Goal: Information Seeking & Learning: Learn about a topic

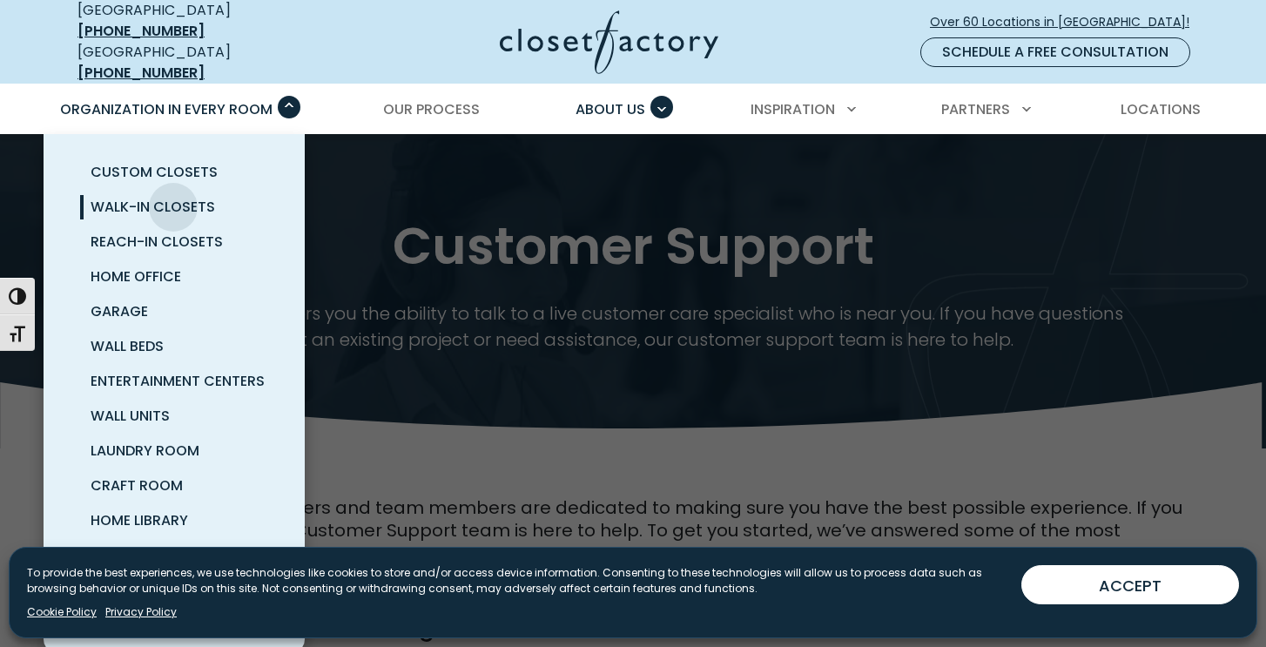
click at [173, 197] on span "Walk-In Closets" at bounding box center [153, 207] width 125 height 20
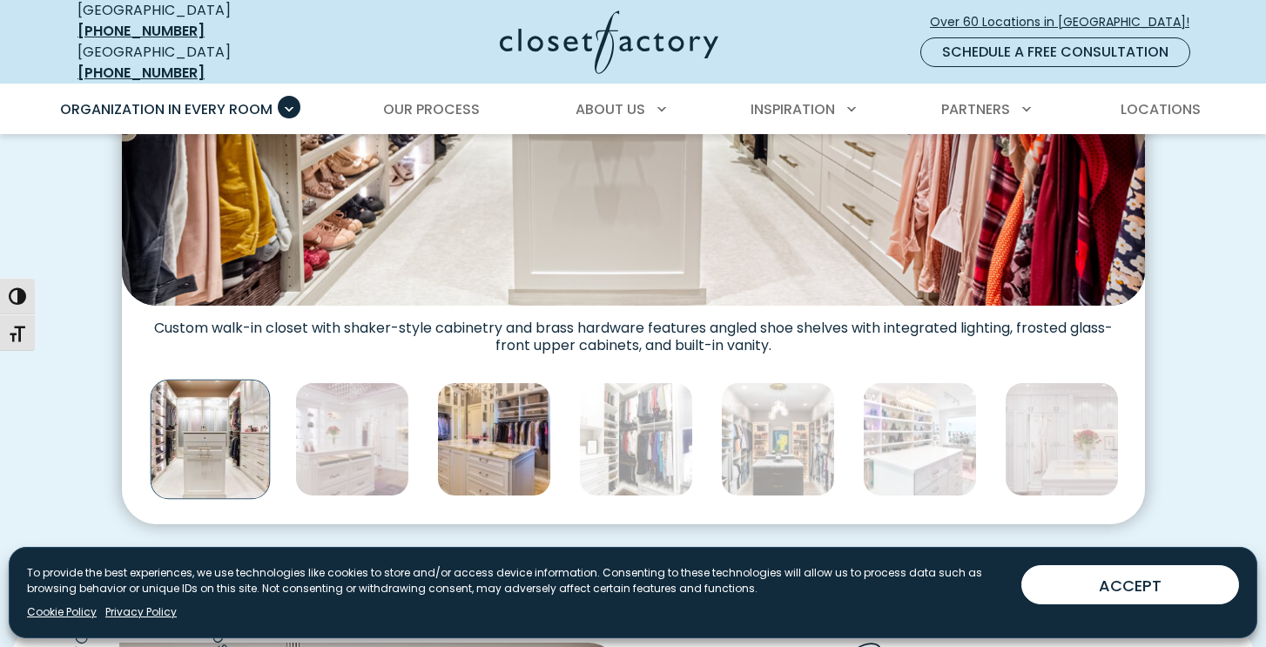
scroll to position [858, 0]
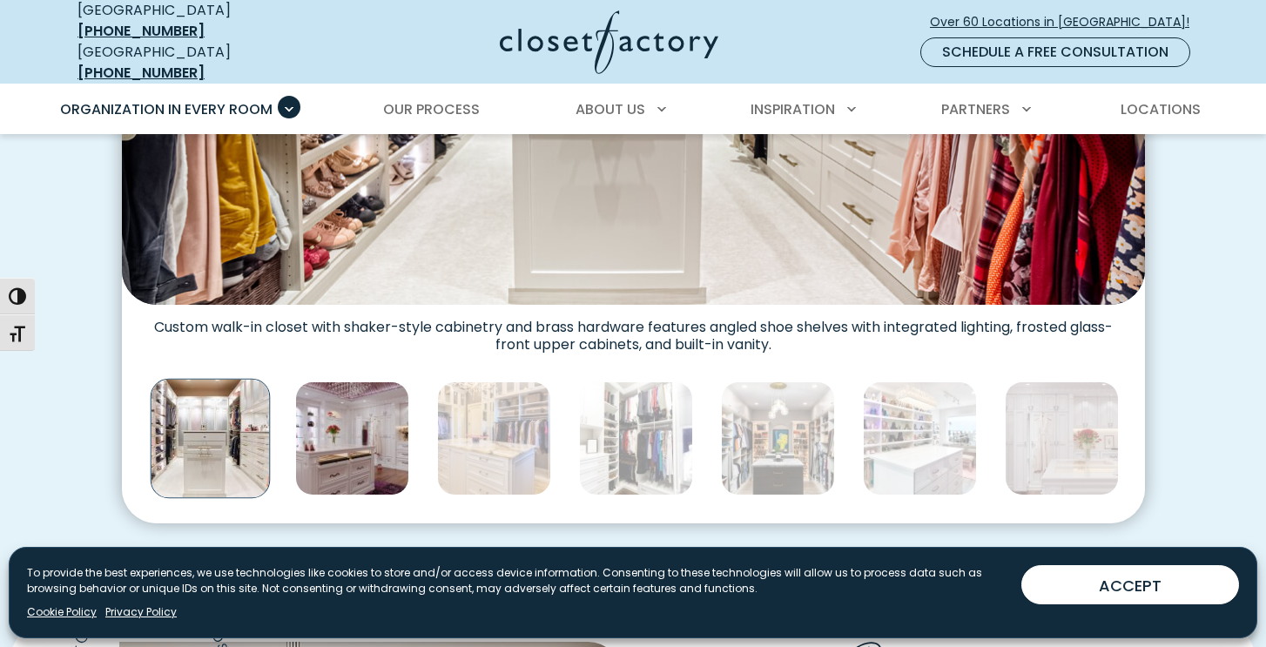
click at [390, 442] on img "Thumbnail Gallery" at bounding box center [352, 438] width 114 height 114
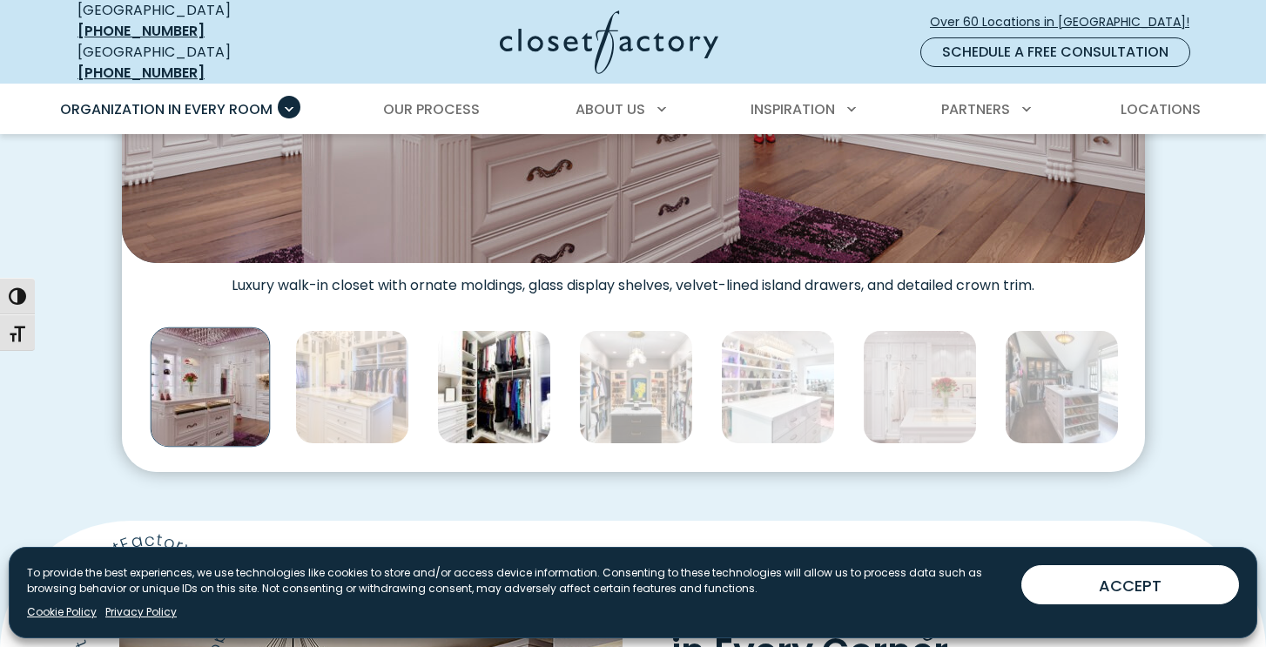
click at [489, 385] on img "Thumbnail Gallery" at bounding box center [494, 387] width 114 height 114
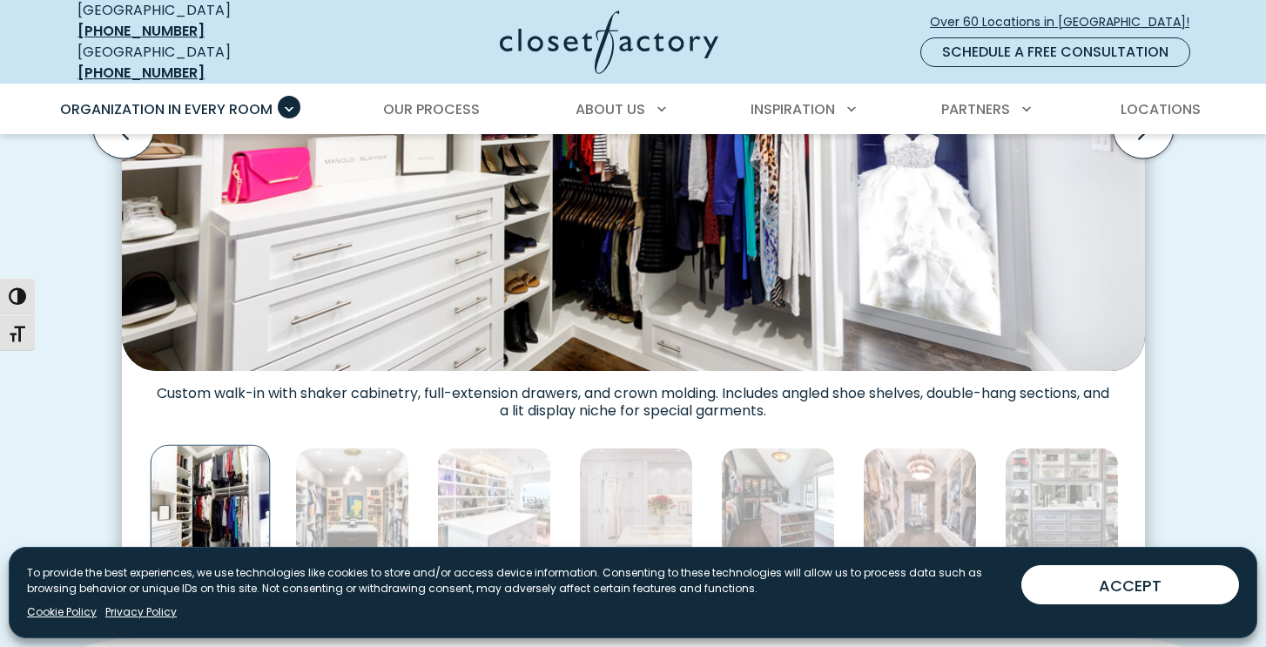
scroll to position [818, 0]
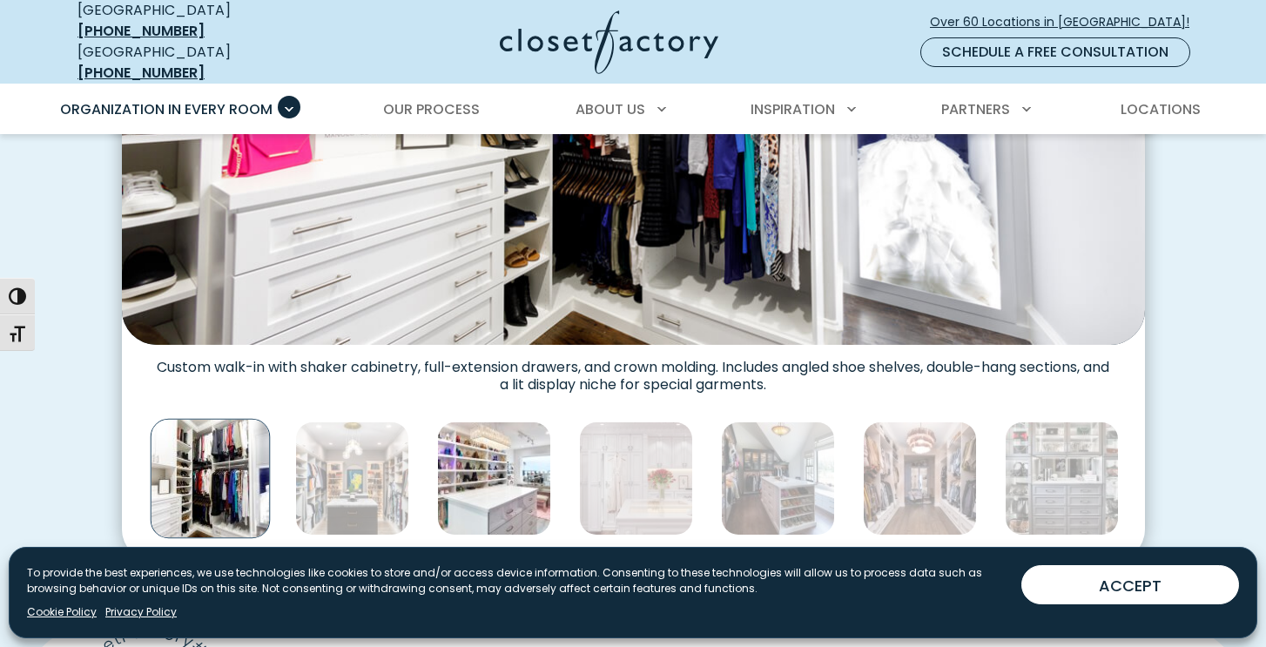
click at [520, 472] on img "Thumbnail Gallery" at bounding box center [494, 479] width 114 height 114
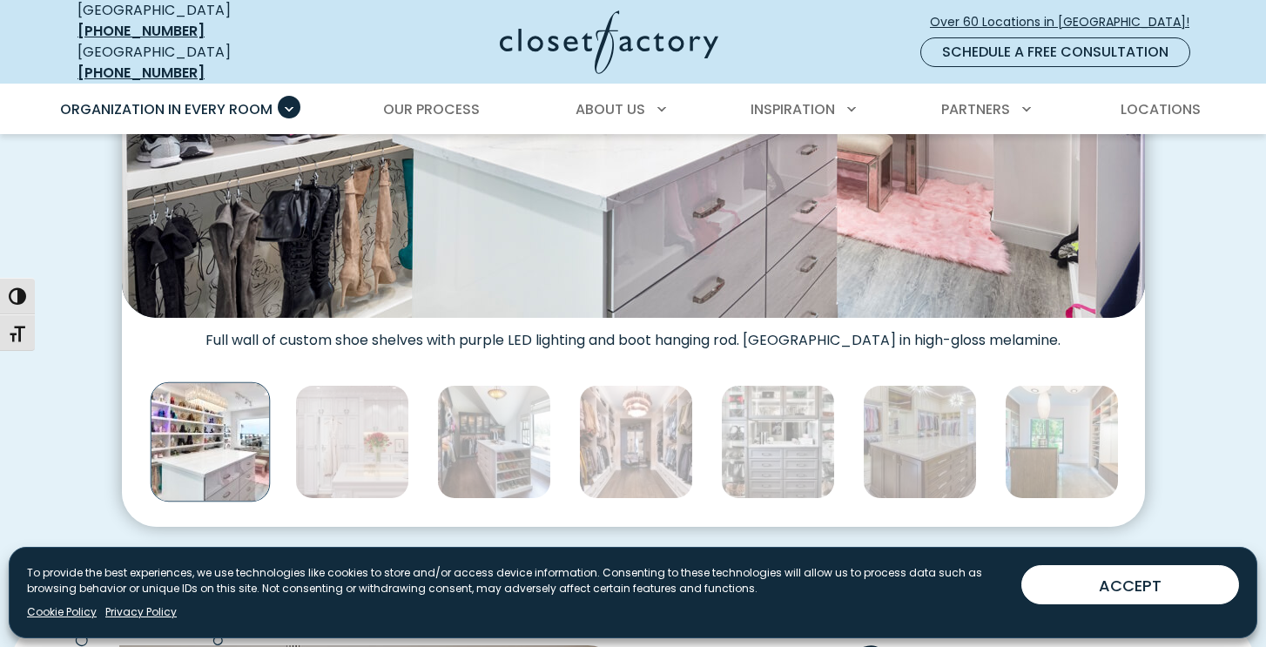
scroll to position [858, 0]
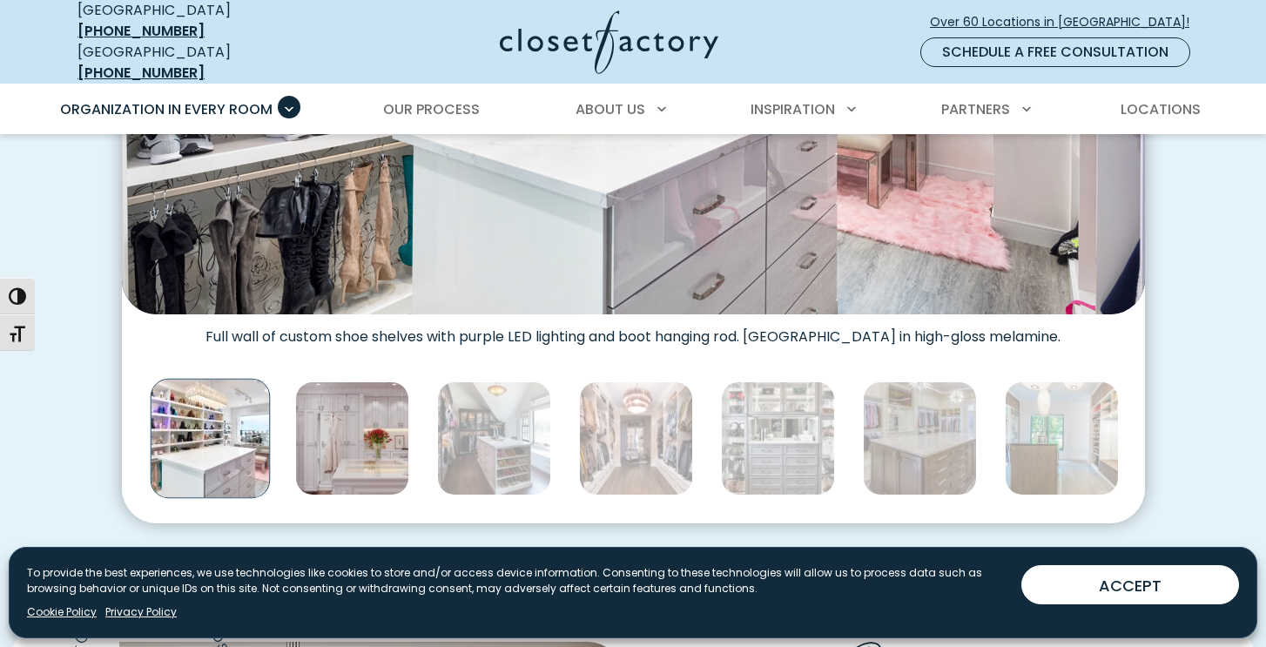
click at [378, 450] on img "Thumbnail Gallery" at bounding box center [352, 438] width 114 height 114
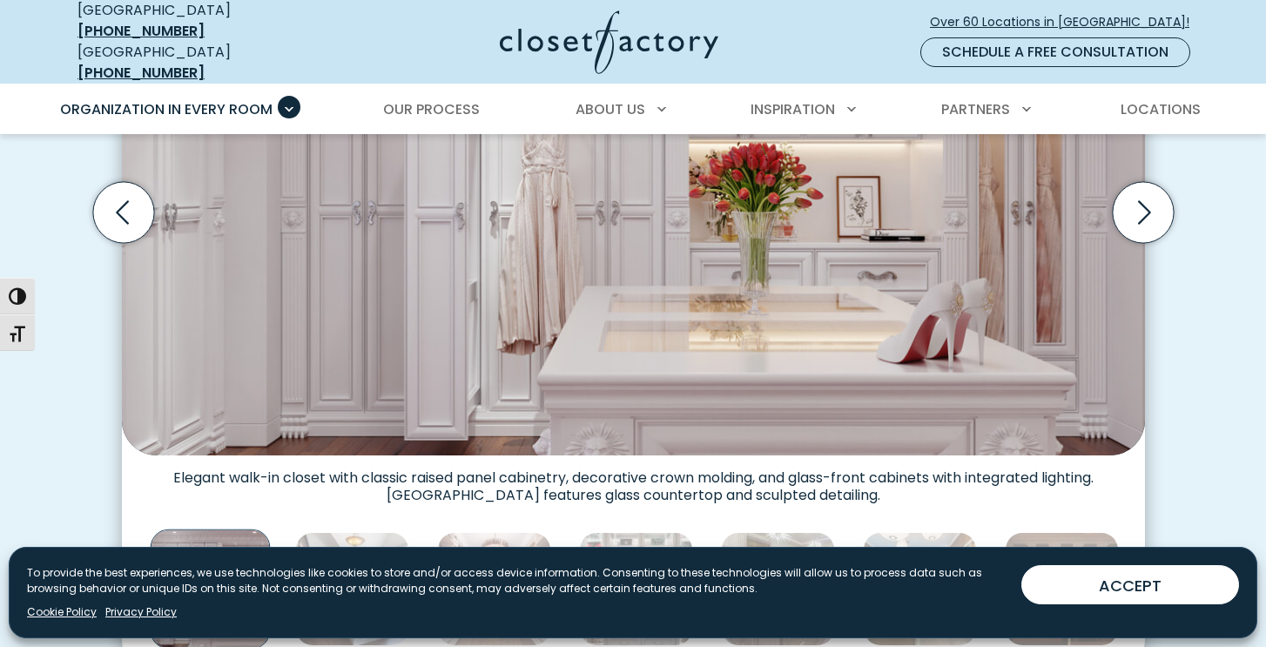
scroll to position [802, 0]
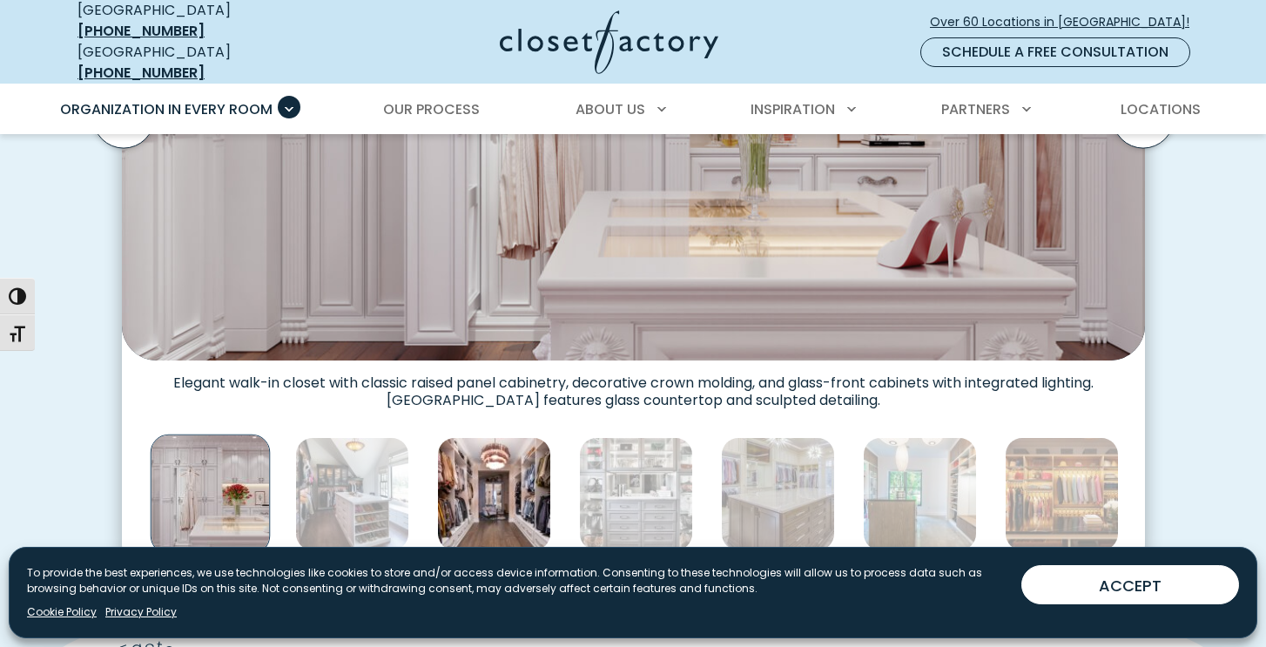
click at [459, 477] on img "Thumbnail Gallery" at bounding box center [494, 494] width 114 height 114
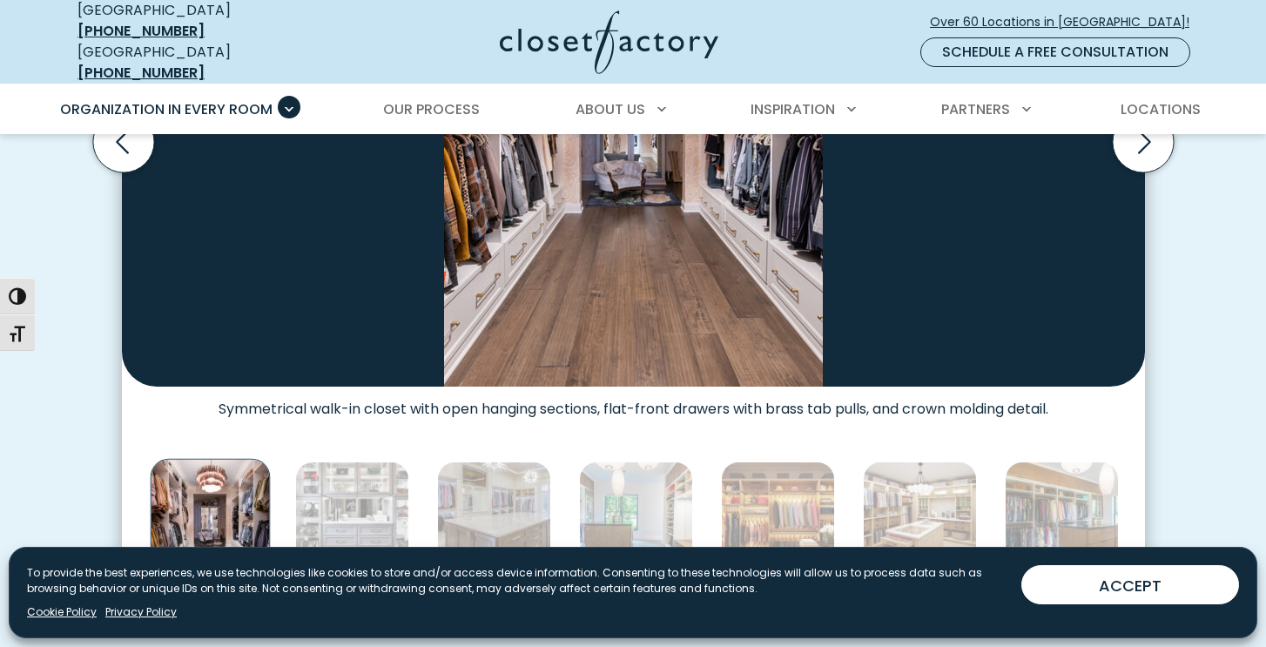
scroll to position [786, 0]
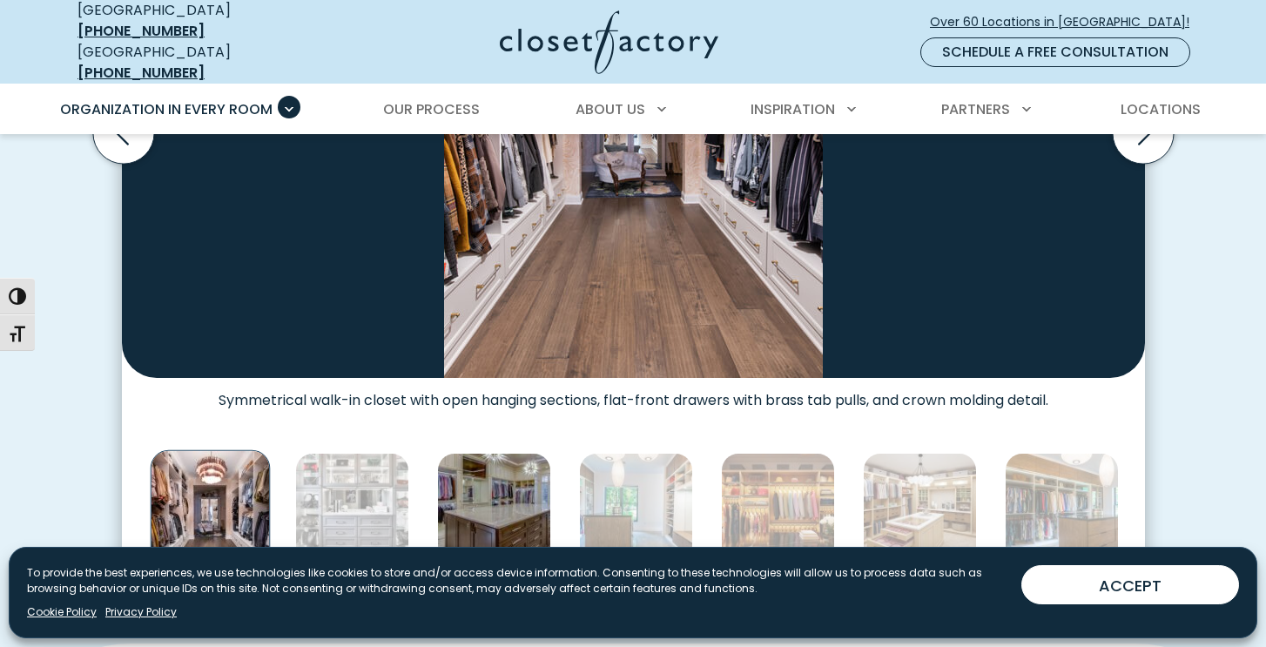
click at [492, 496] on img "Thumbnail Gallery" at bounding box center [494, 510] width 114 height 114
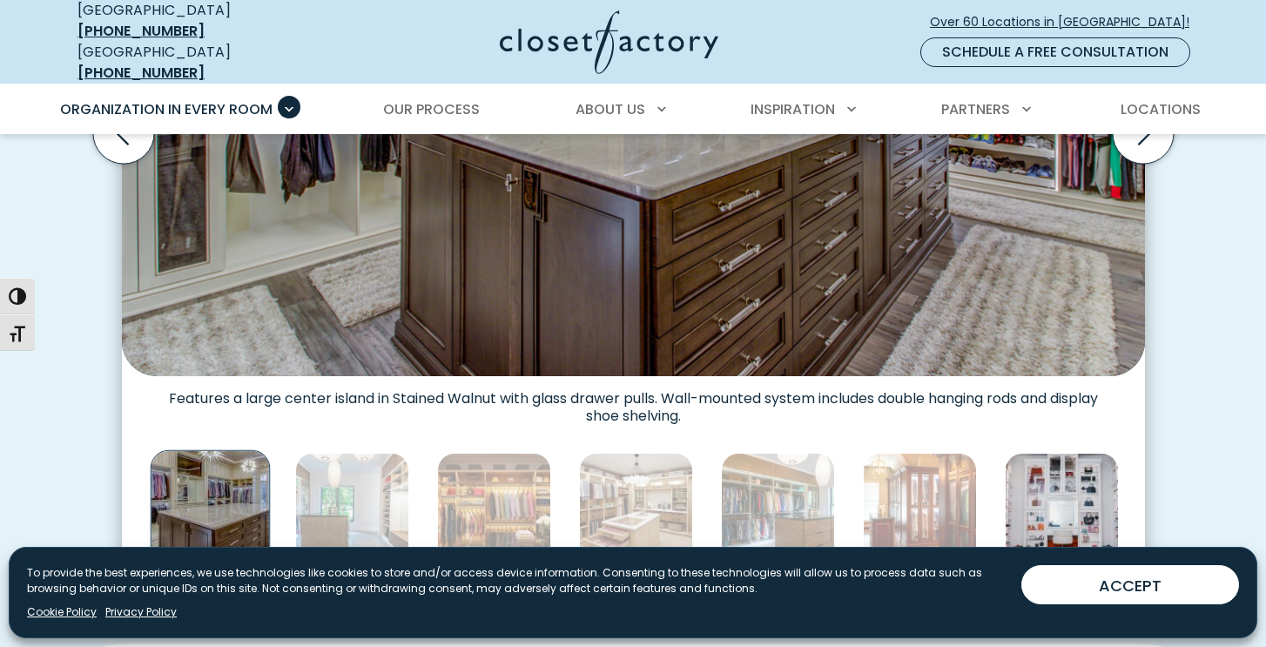
click at [1057, 492] on img "Thumbnail Gallery" at bounding box center [1062, 510] width 114 height 114
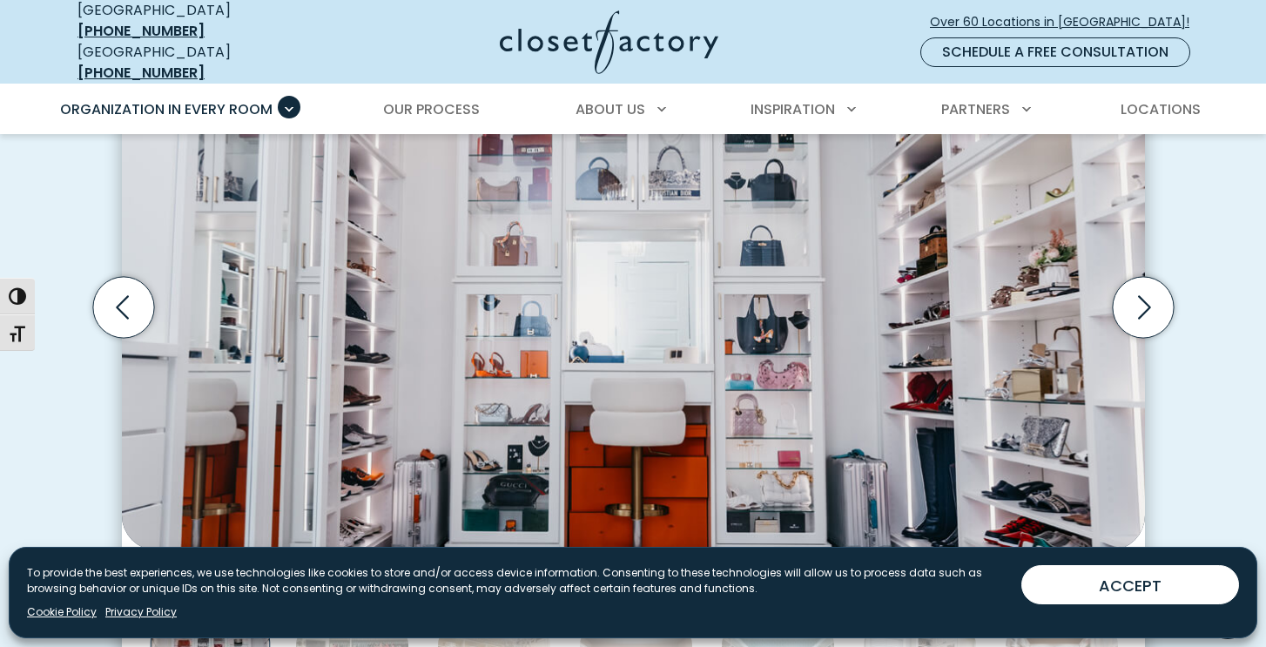
scroll to position [611, 0]
click at [1153, 297] on icon "Next slide" at bounding box center [1142, 308] width 61 height 61
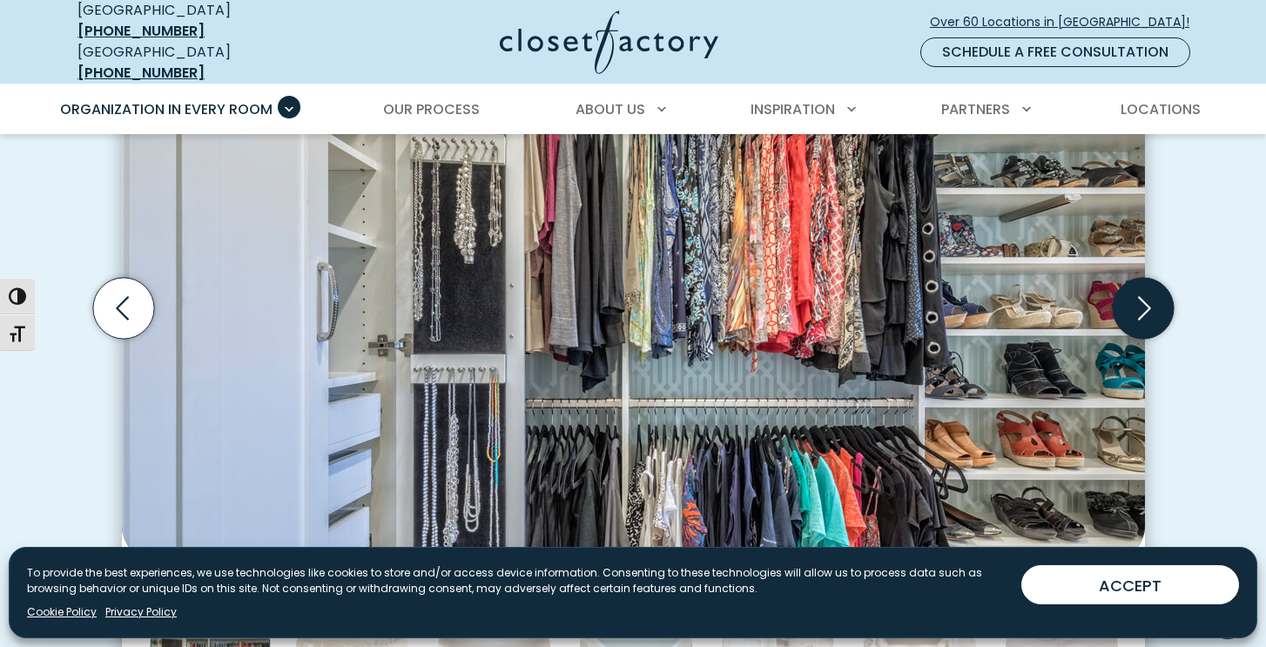
click at [1153, 297] on icon "Next slide" at bounding box center [1142, 308] width 61 height 61
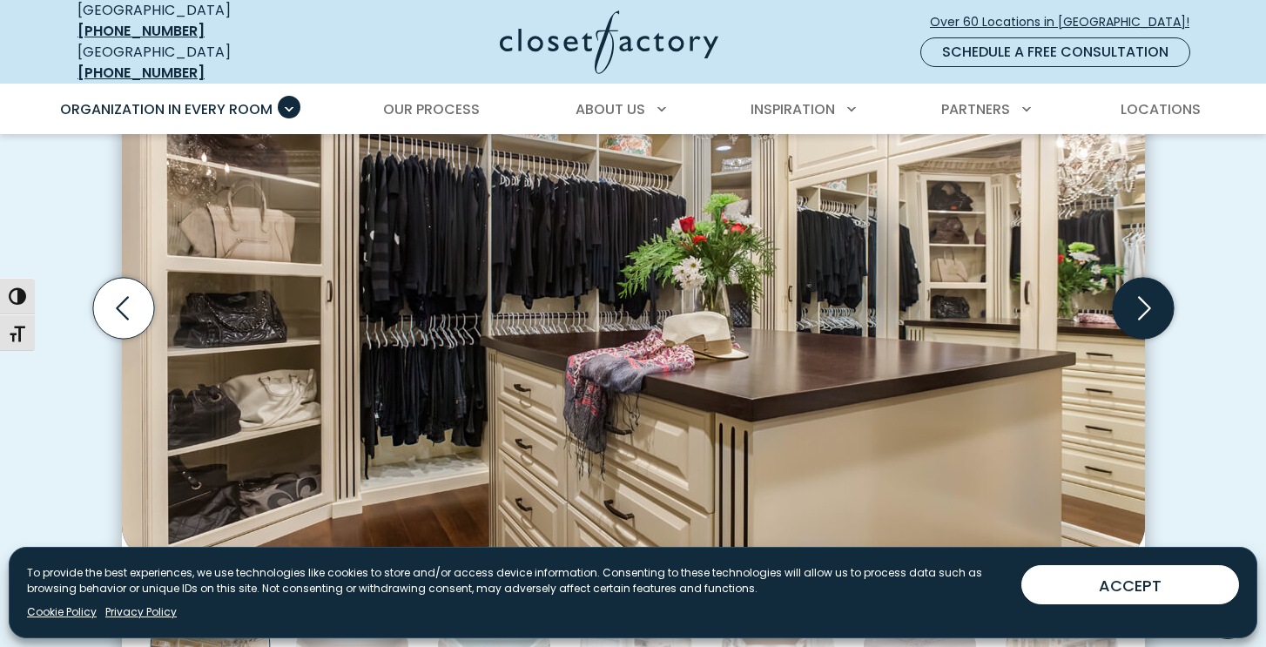
click at [1146, 304] on icon "Next slide" at bounding box center [1142, 308] width 61 height 61
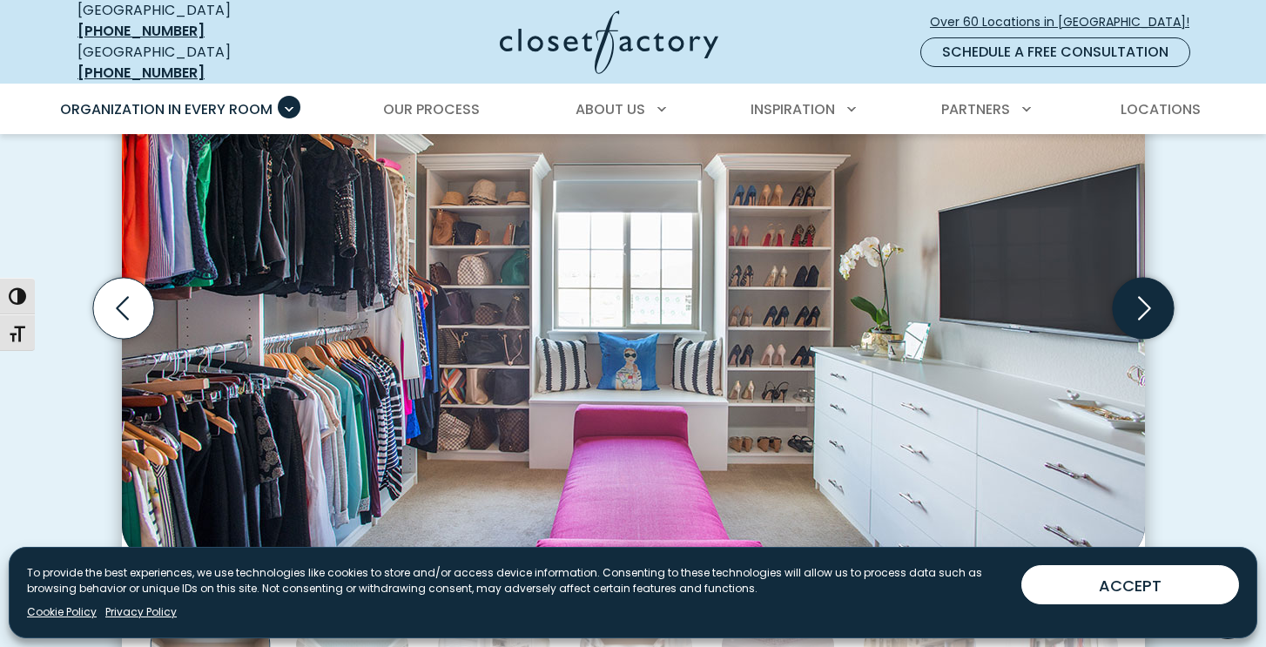
click at [1145, 300] on icon "Next slide" at bounding box center [1144, 309] width 13 height 24
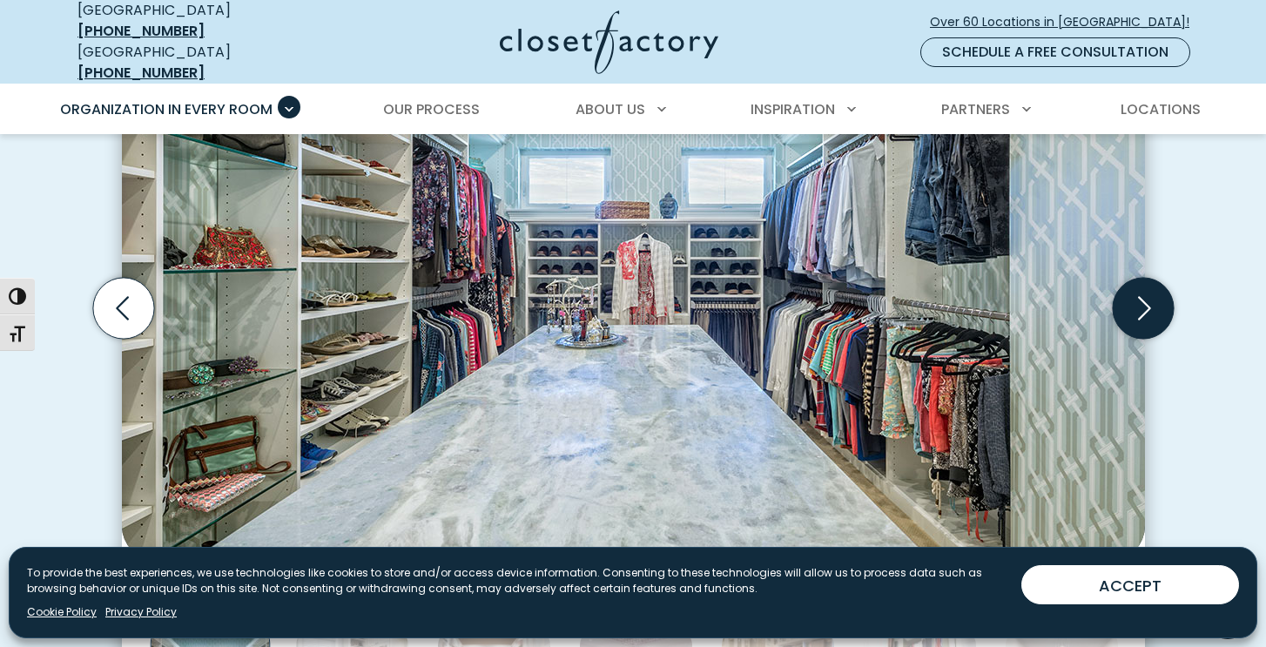
click at [1145, 300] on icon "Next slide" at bounding box center [1144, 309] width 13 height 24
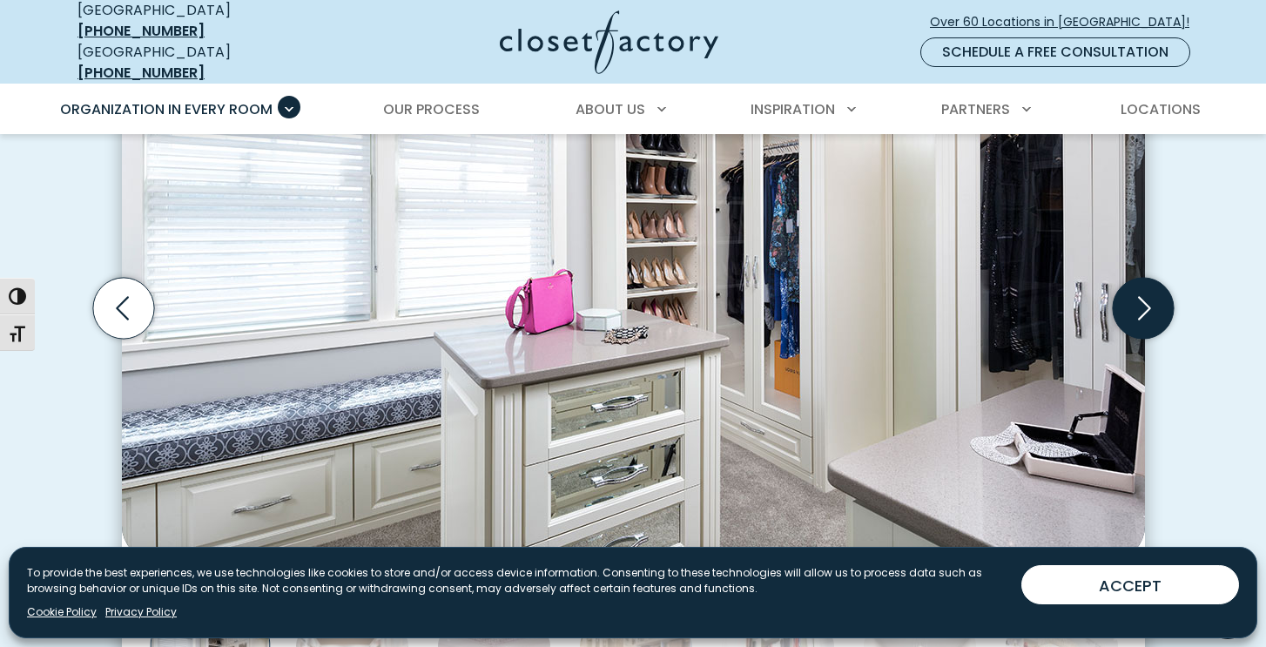
click at [1145, 300] on icon "Next slide" at bounding box center [1144, 309] width 13 height 24
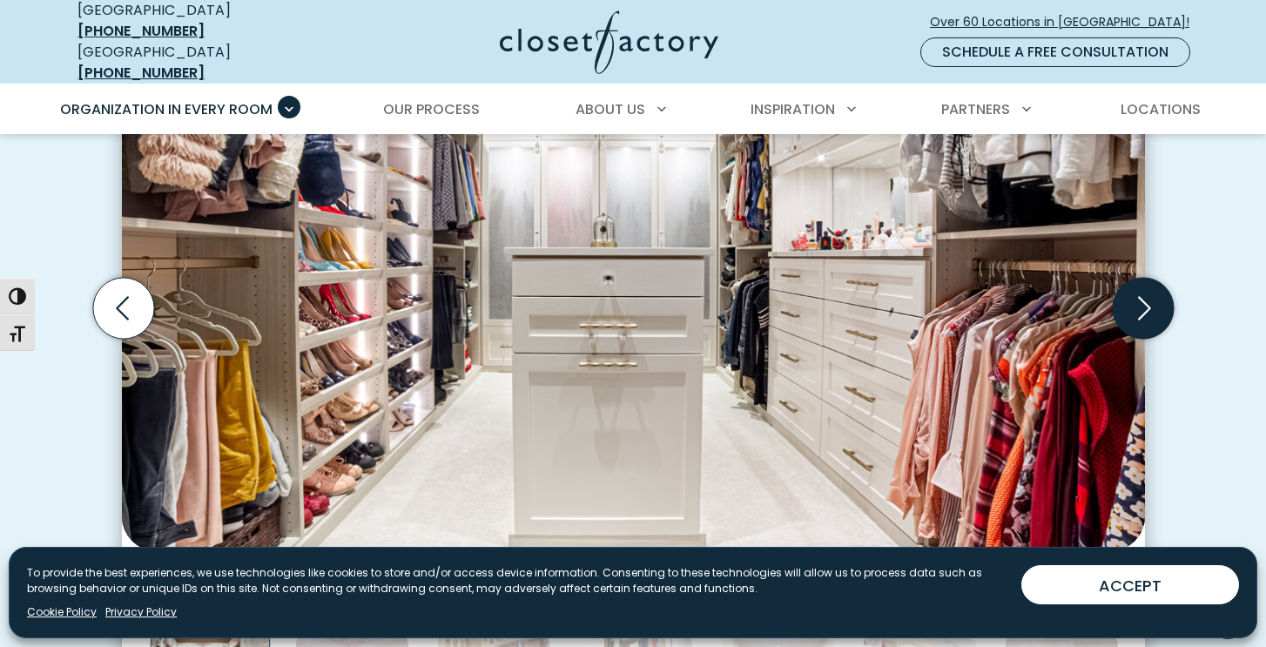
click at [1138, 303] on icon "Next slide" at bounding box center [1142, 308] width 61 height 61
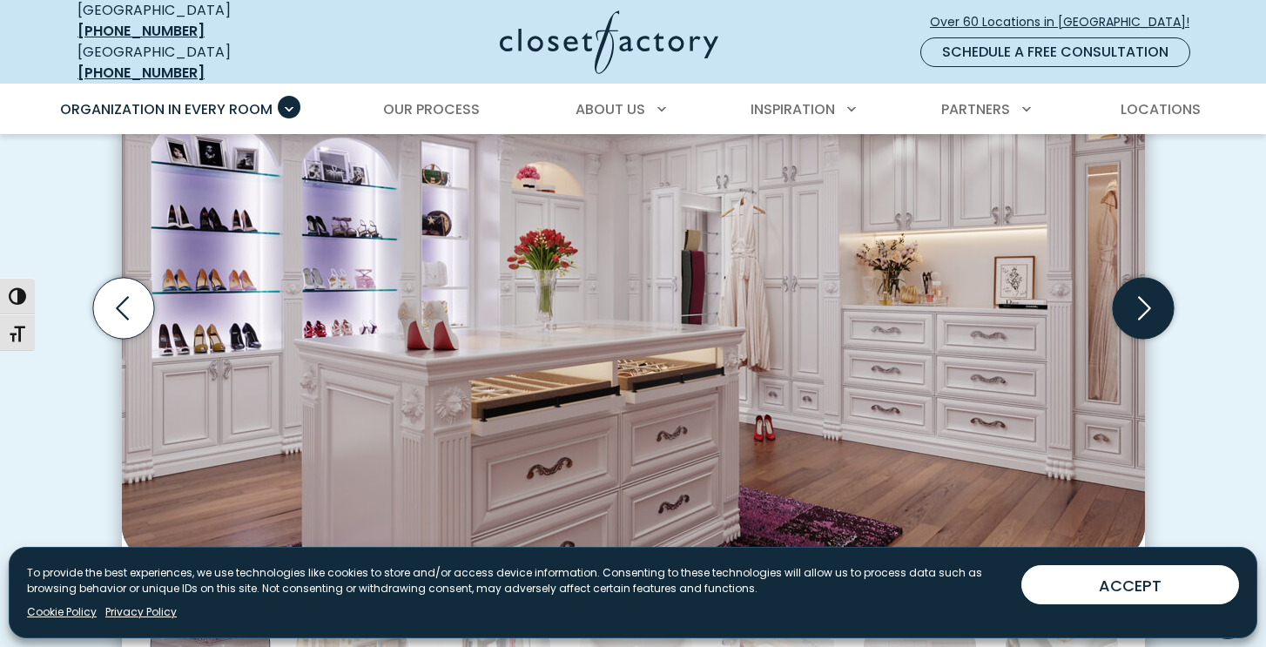
click at [1144, 293] on icon "Next slide" at bounding box center [1142, 308] width 61 height 61
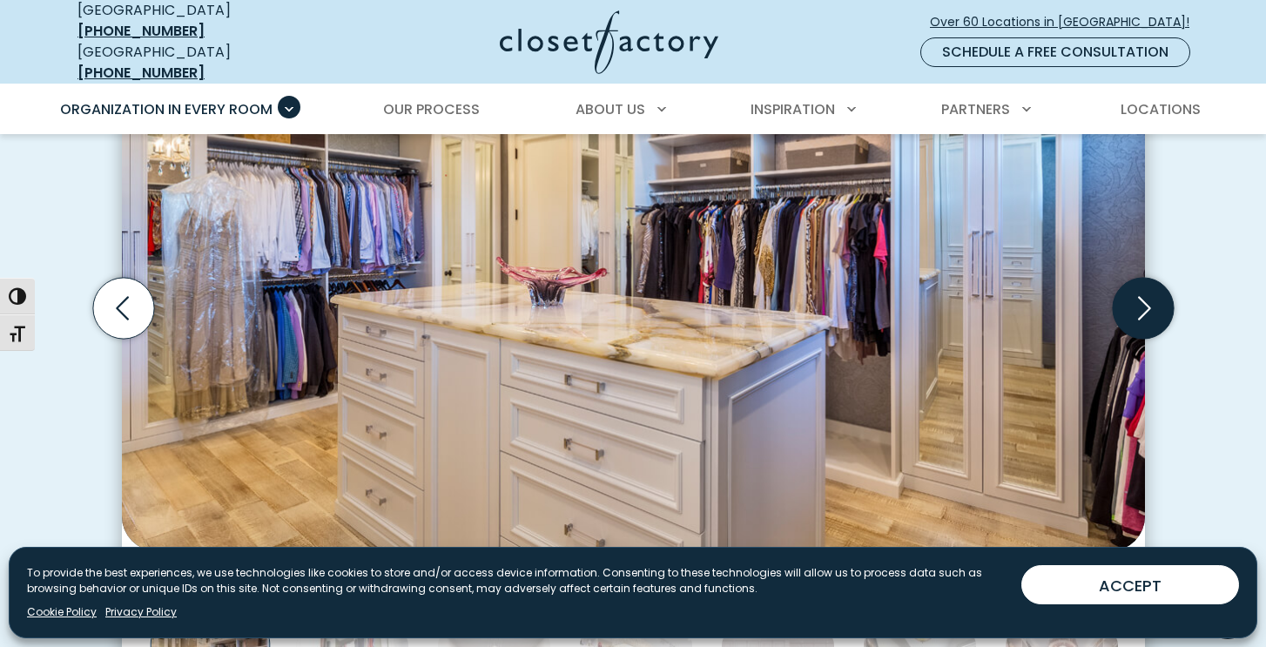
click at [1144, 293] on icon "Next slide" at bounding box center [1142, 308] width 61 height 61
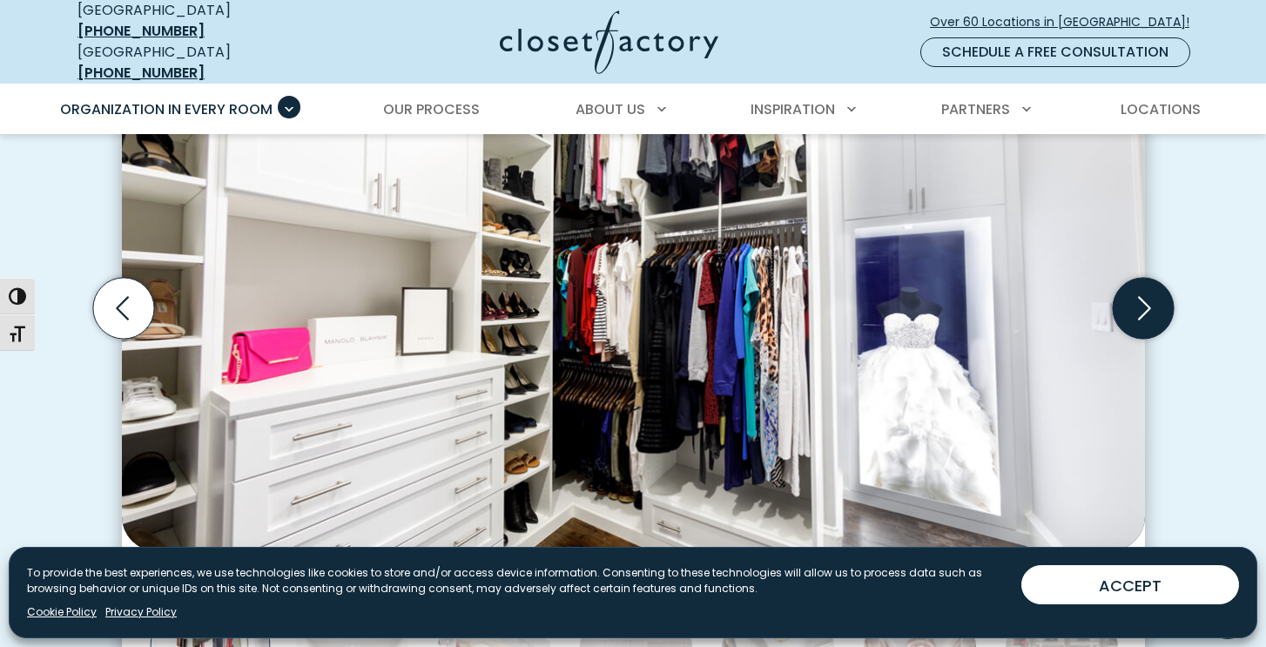
click at [1144, 293] on icon "Next slide" at bounding box center [1142, 308] width 61 height 61
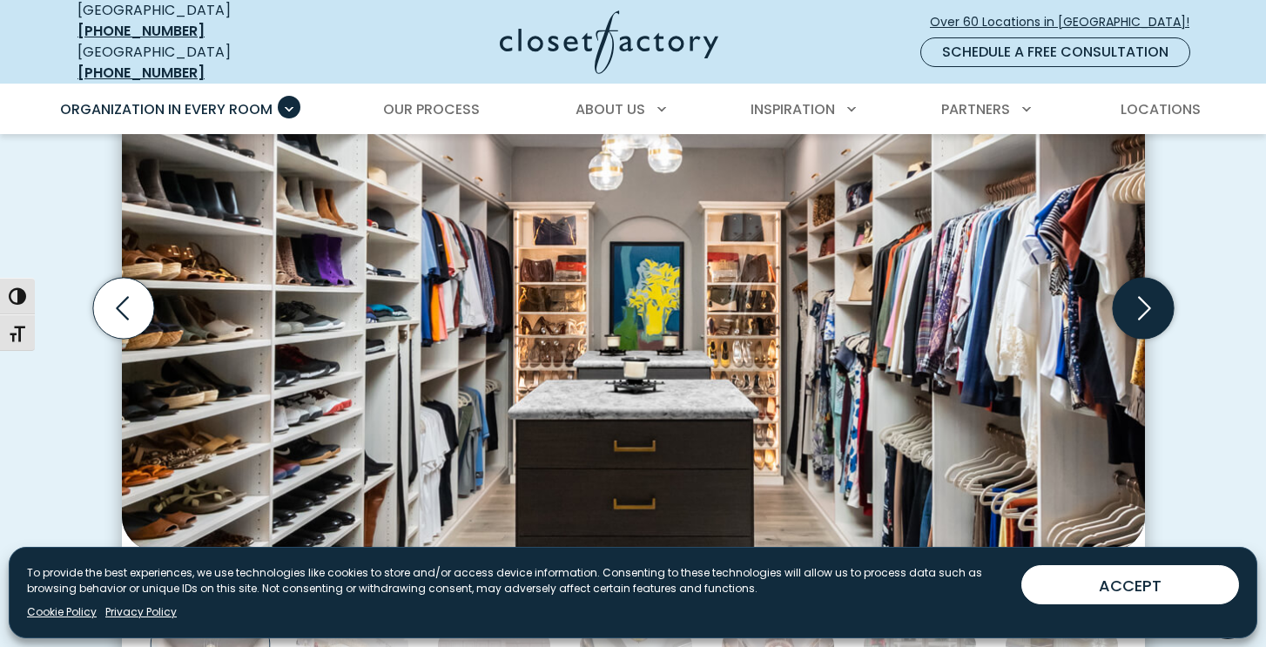
click at [1143, 293] on icon "Next slide" at bounding box center [1142, 308] width 61 height 61
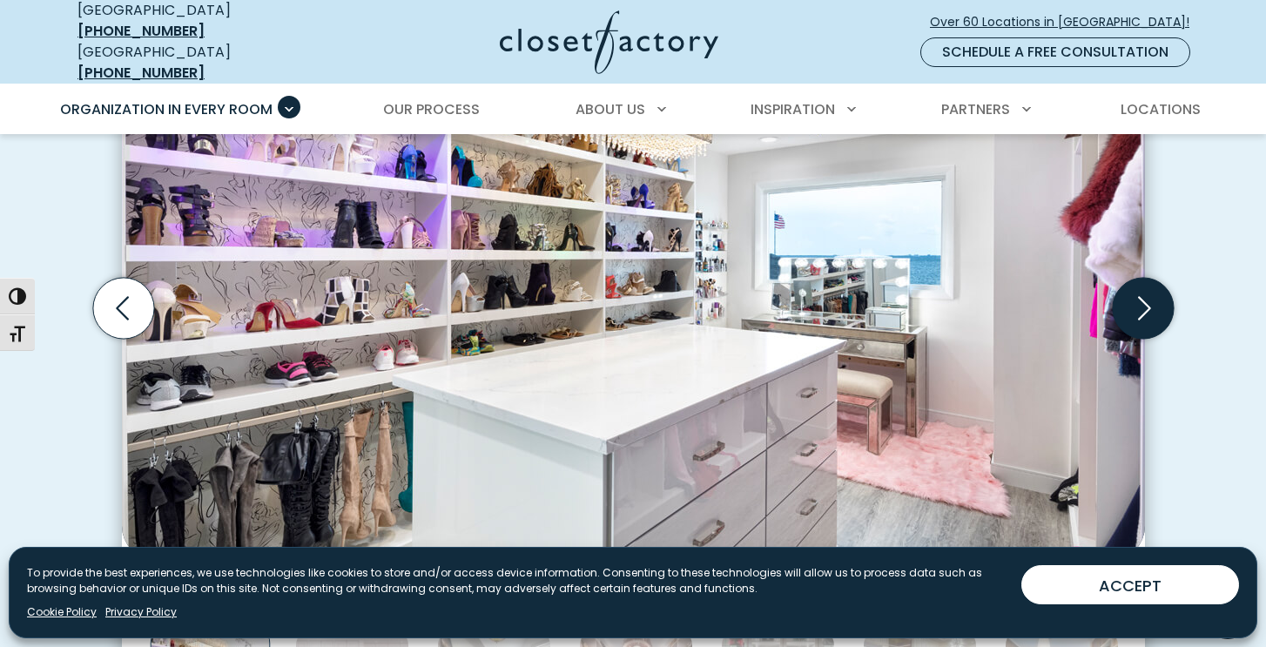
click at [1143, 293] on icon "Next slide" at bounding box center [1142, 308] width 61 height 61
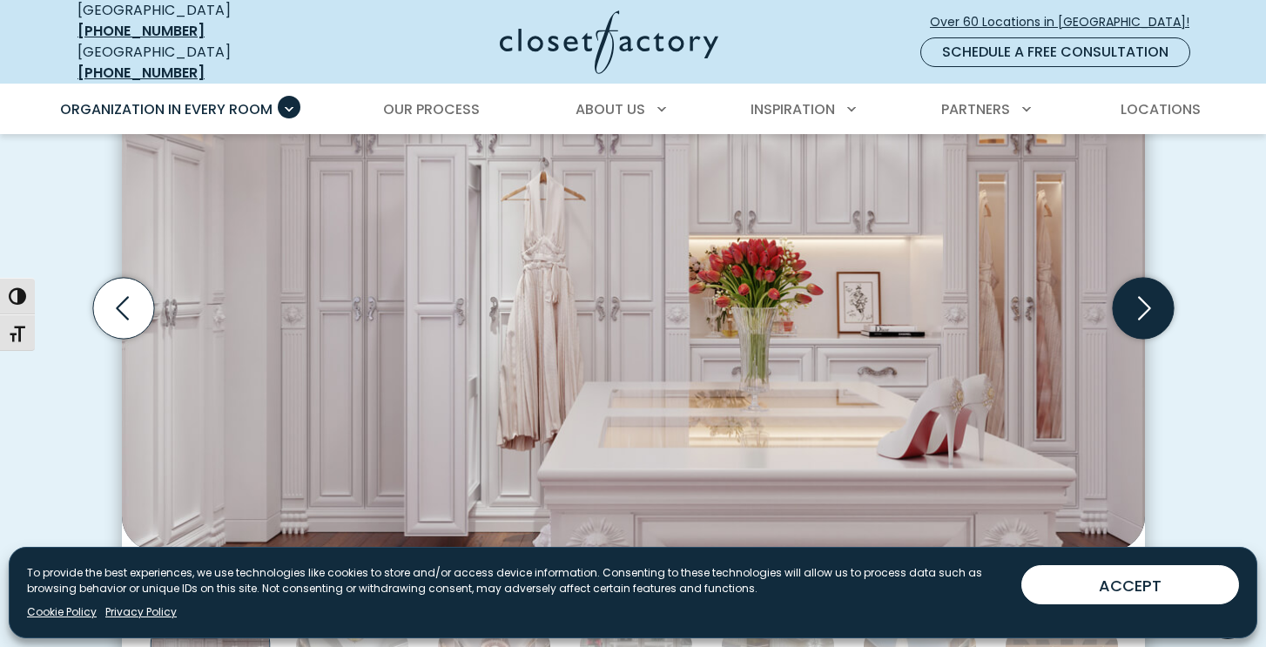
click at [1143, 293] on icon "Next slide" at bounding box center [1142, 308] width 61 height 61
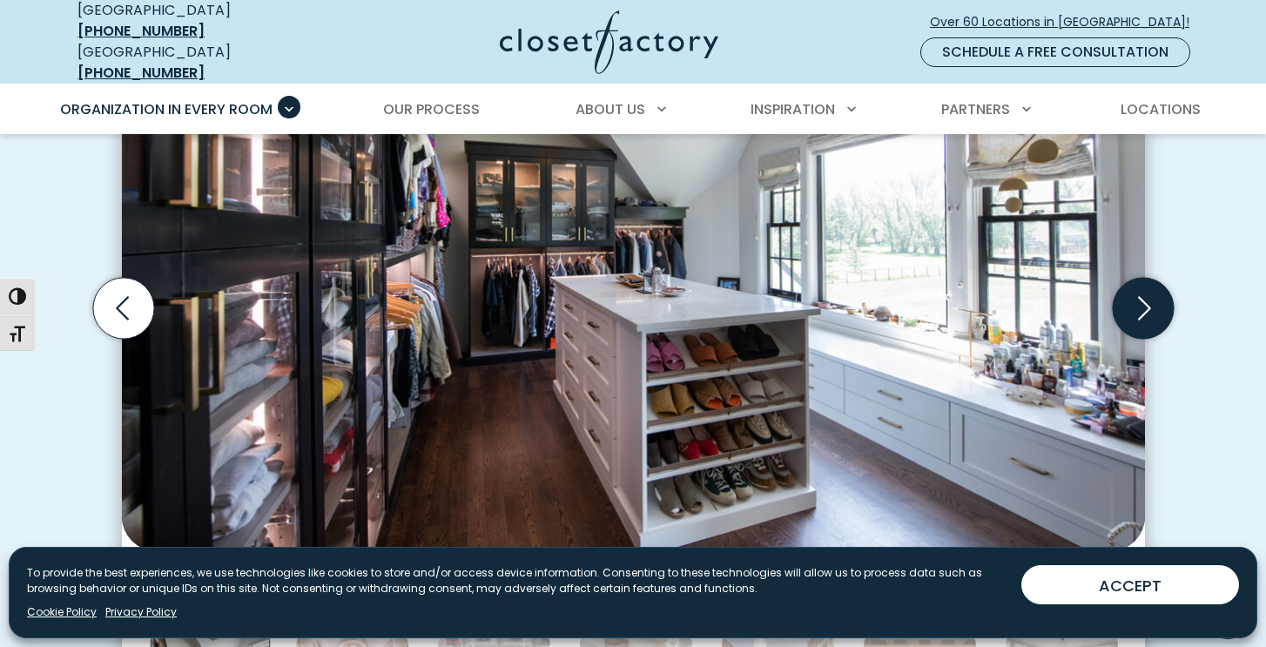
click at [1149, 289] on icon "Next slide" at bounding box center [1142, 308] width 61 height 61
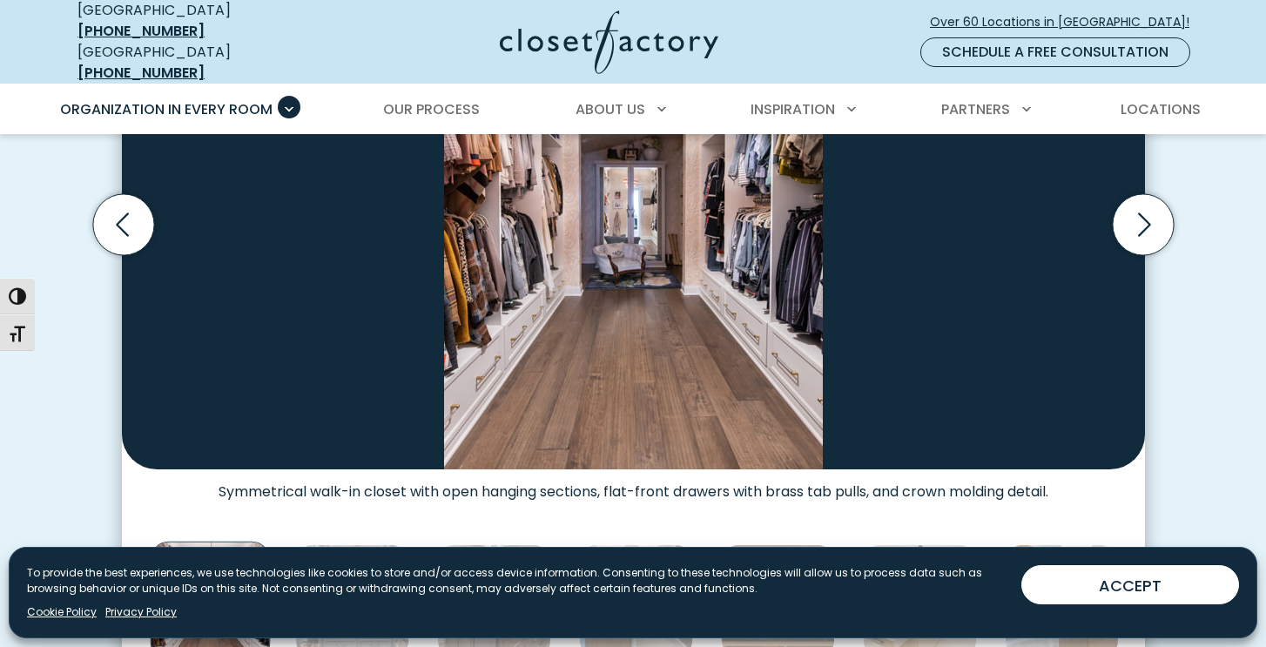
scroll to position [696, 0]
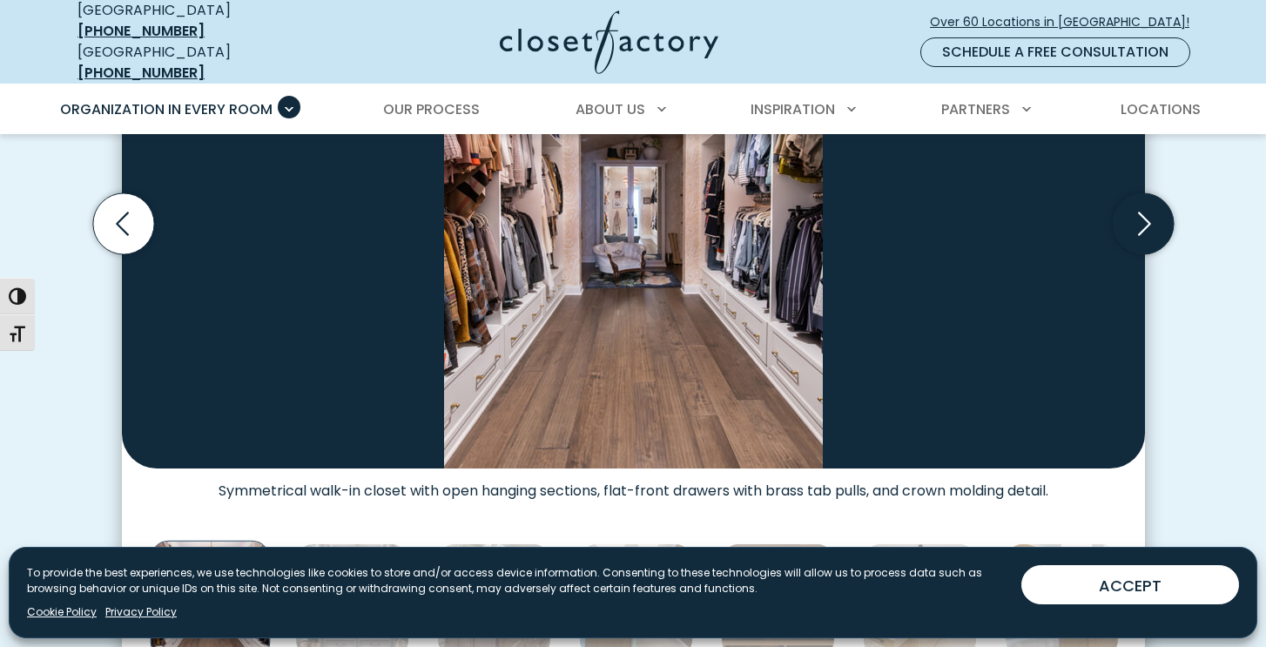
click at [1123, 229] on icon "Next slide" at bounding box center [1142, 223] width 61 height 61
